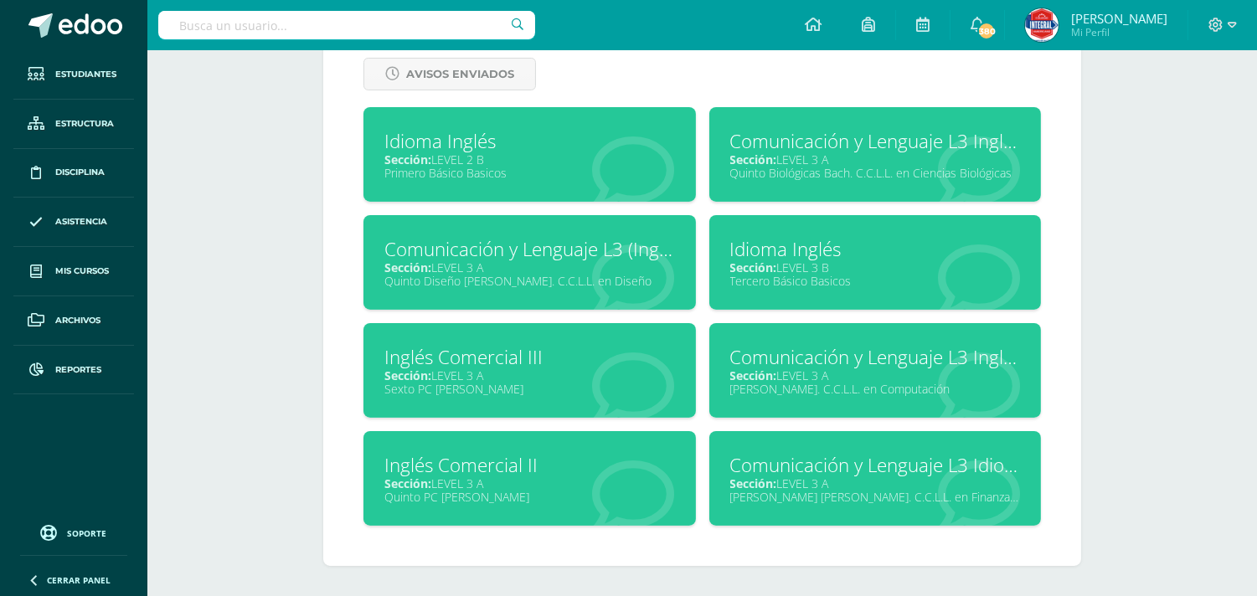
scroll to position [732, 0]
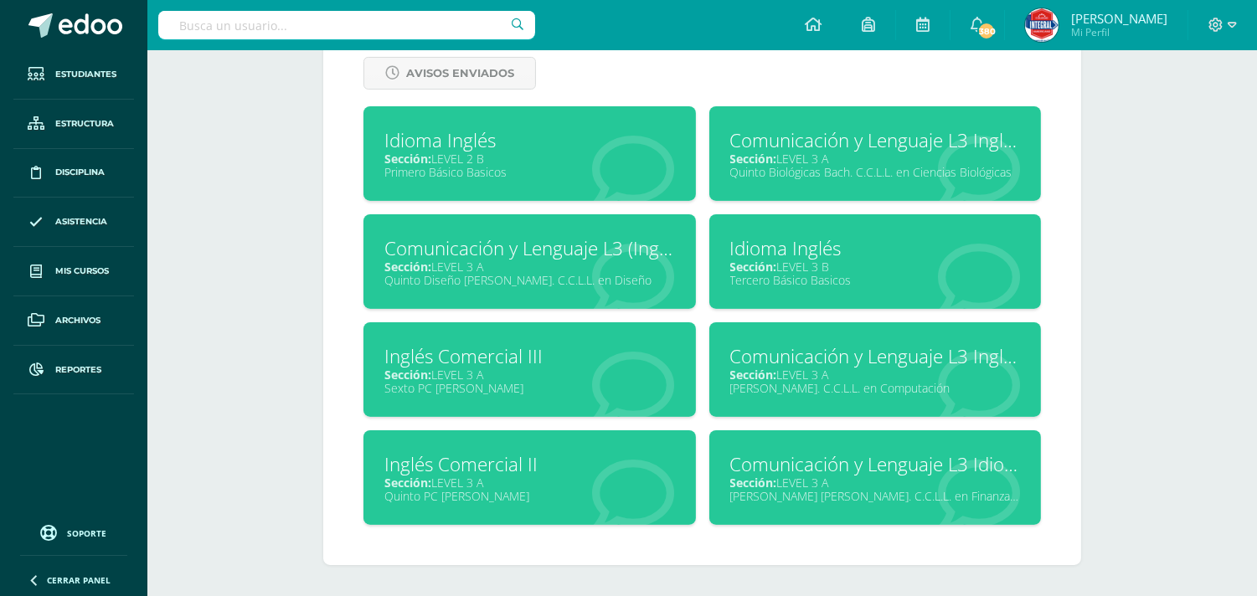
click at [525, 160] on div "Sección: LEVEL 2 B" at bounding box center [529, 159] width 291 height 16
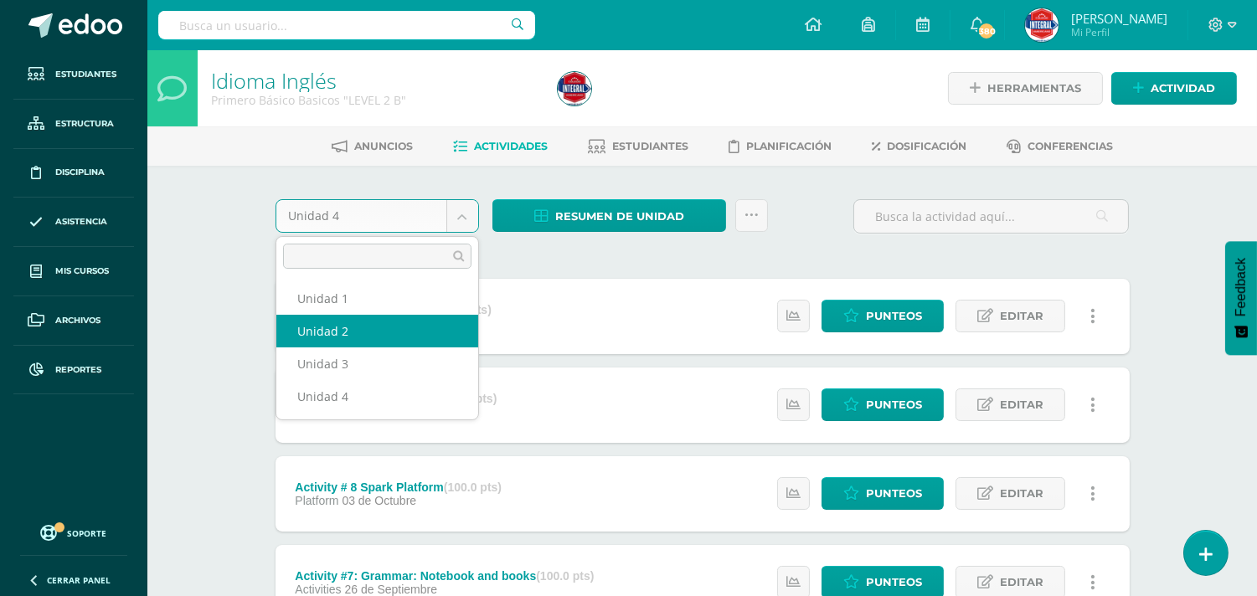
select select "Unidad 2"
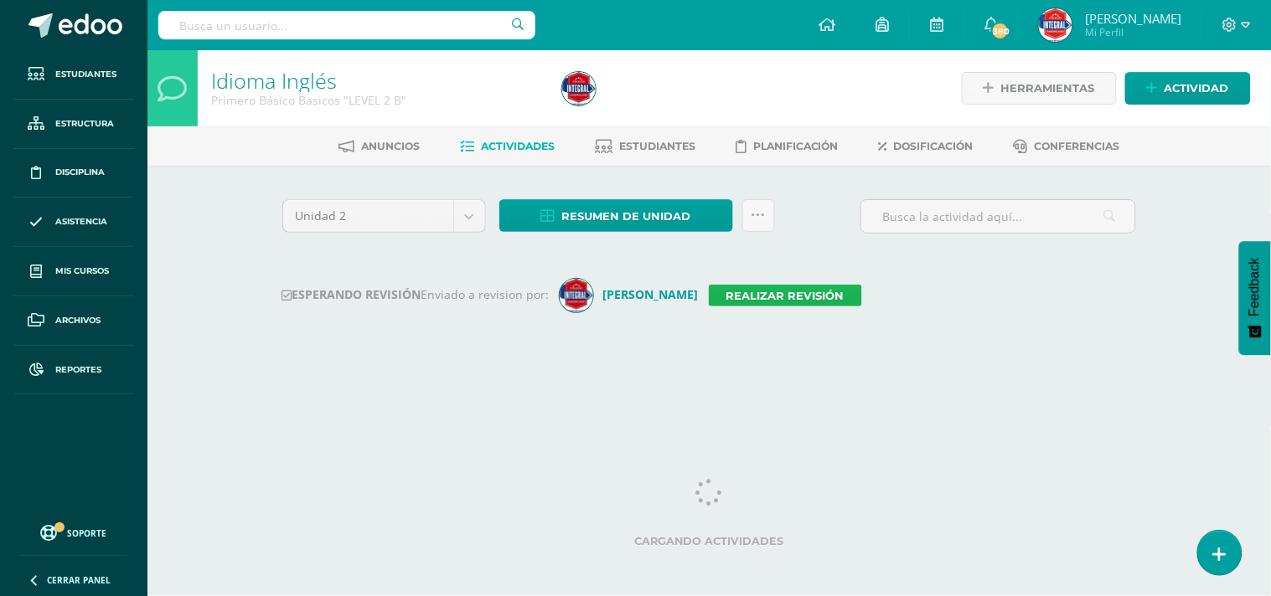
click at [774, 293] on link "Realizar revisión" at bounding box center [785, 296] width 153 height 22
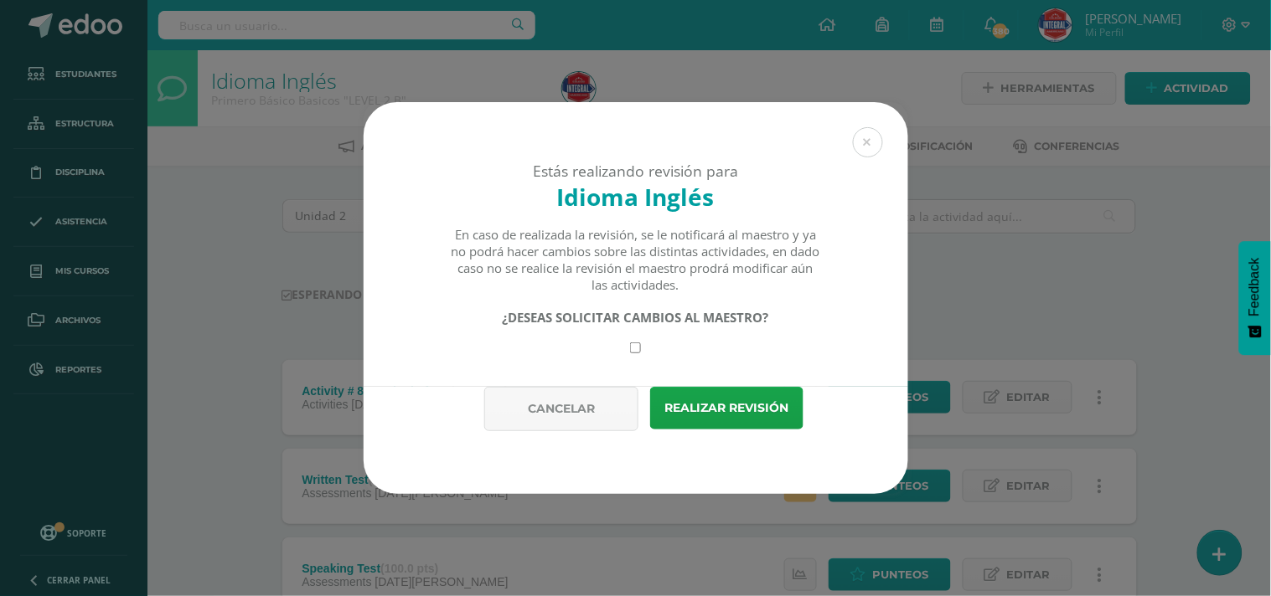
click at [635, 353] on div "Estás realizando revisión para Idioma Inglés En caso de realizada la revisión, …" at bounding box center [636, 244] width 544 height 285
click at [634, 347] on input "checkbox" at bounding box center [635, 348] width 11 height 11
checkbox input "true"
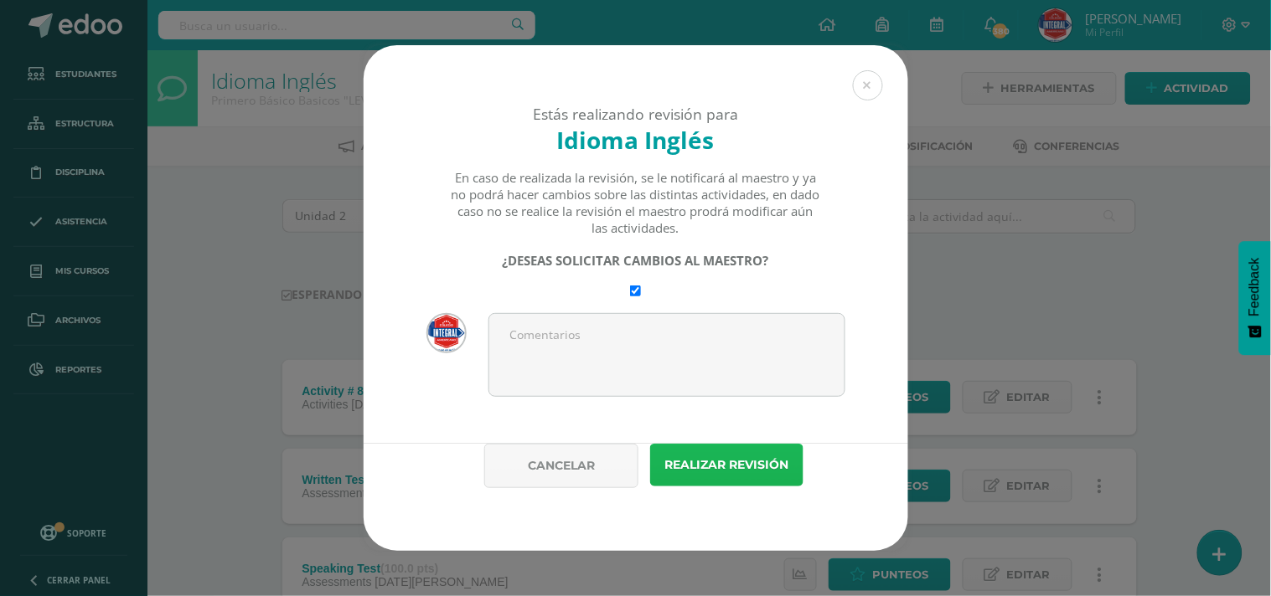
click at [726, 471] on button "Realizar revisión" at bounding box center [726, 465] width 153 height 43
